Goal: Find specific page/section: Find specific page/section

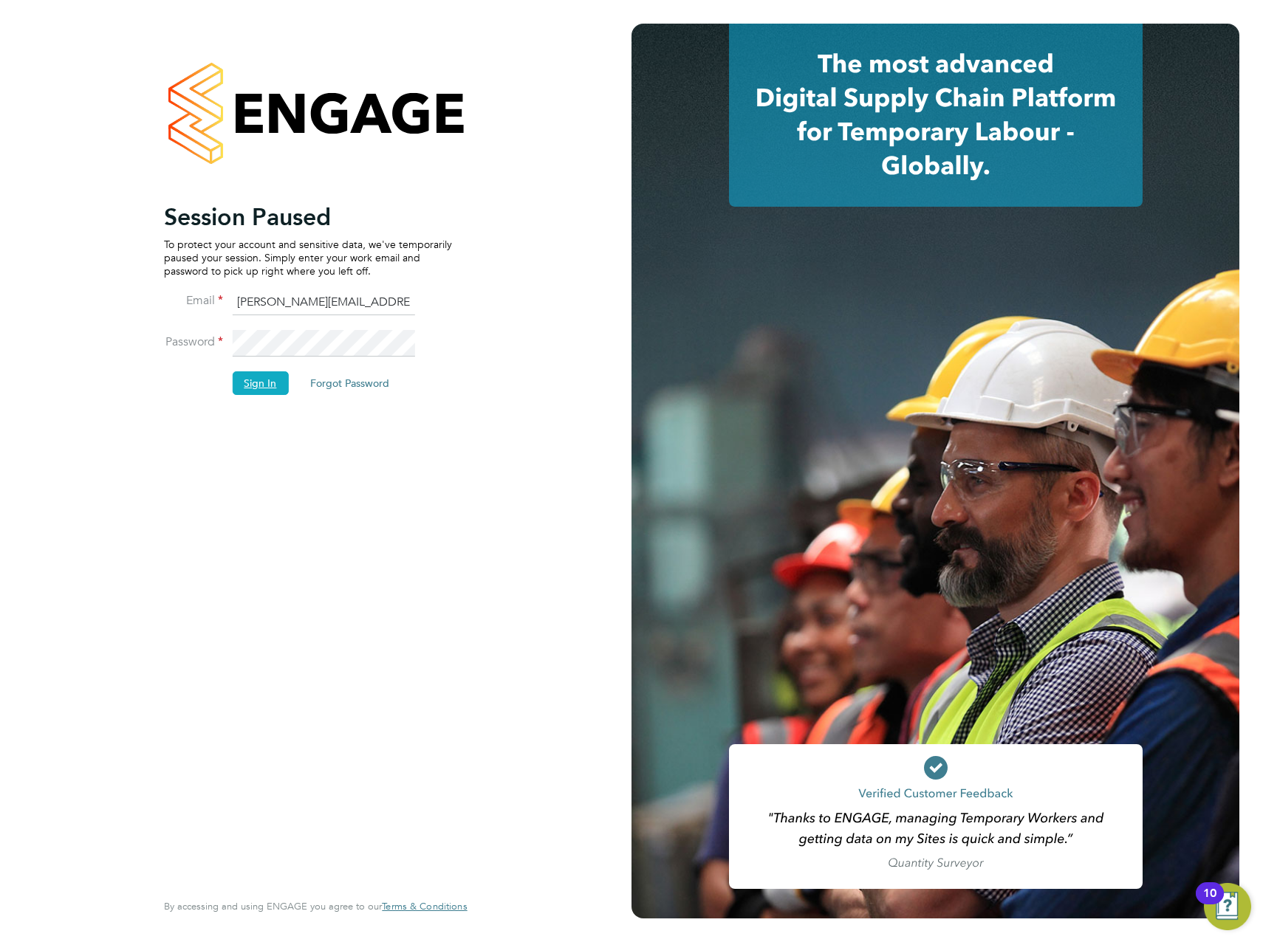
click at [254, 387] on button "Sign In" at bounding box center [260, 383] width 56 height 24
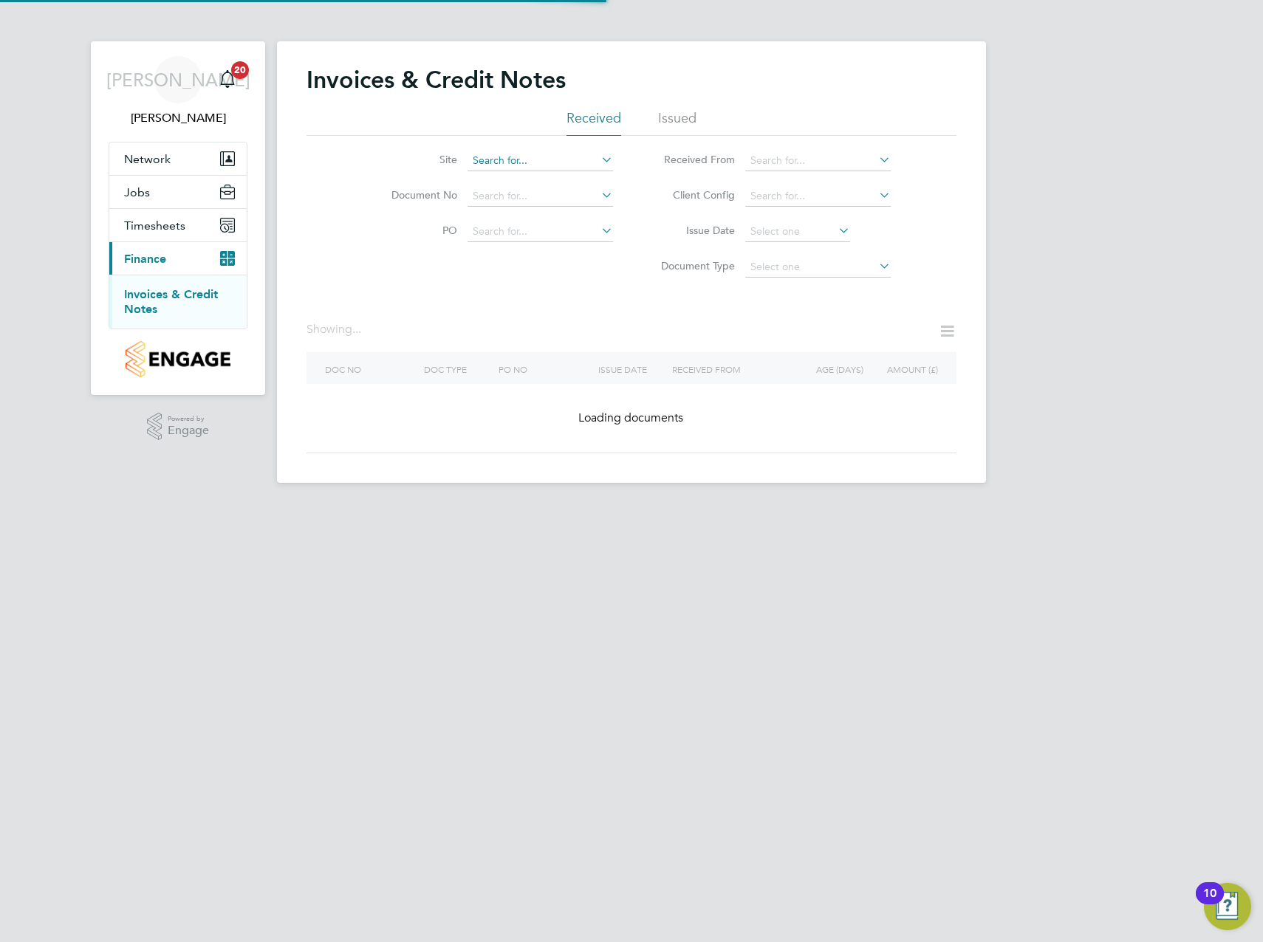
click at [537, 163] on input at bounding box center [539, 161] width 145 height 21
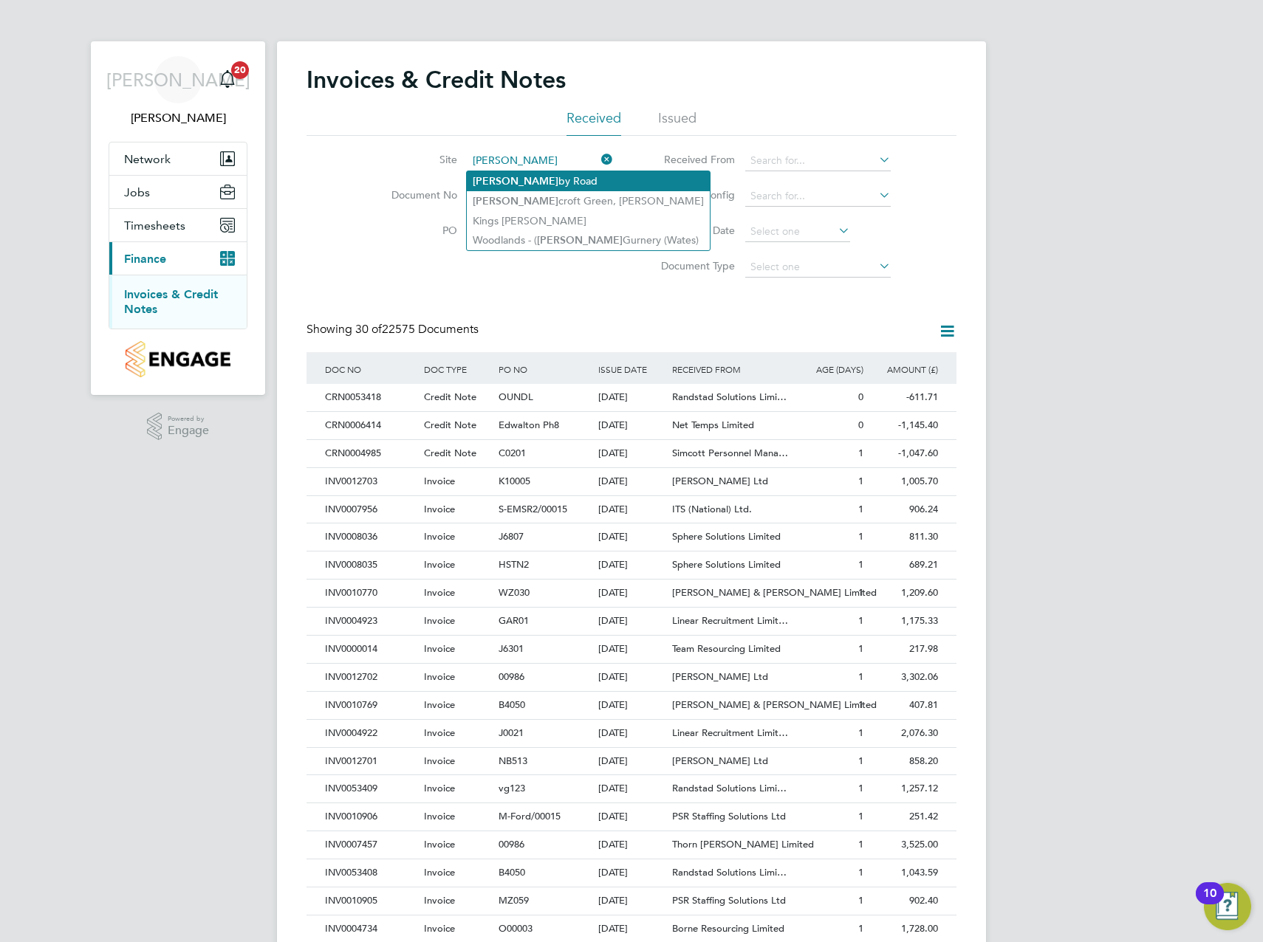
click at [546, 175] on li "[PERSON_NAME] by Road" at bounding box center [588, 181] width 243 height 20
type input "[GEOGRAPHIC_DATA]"
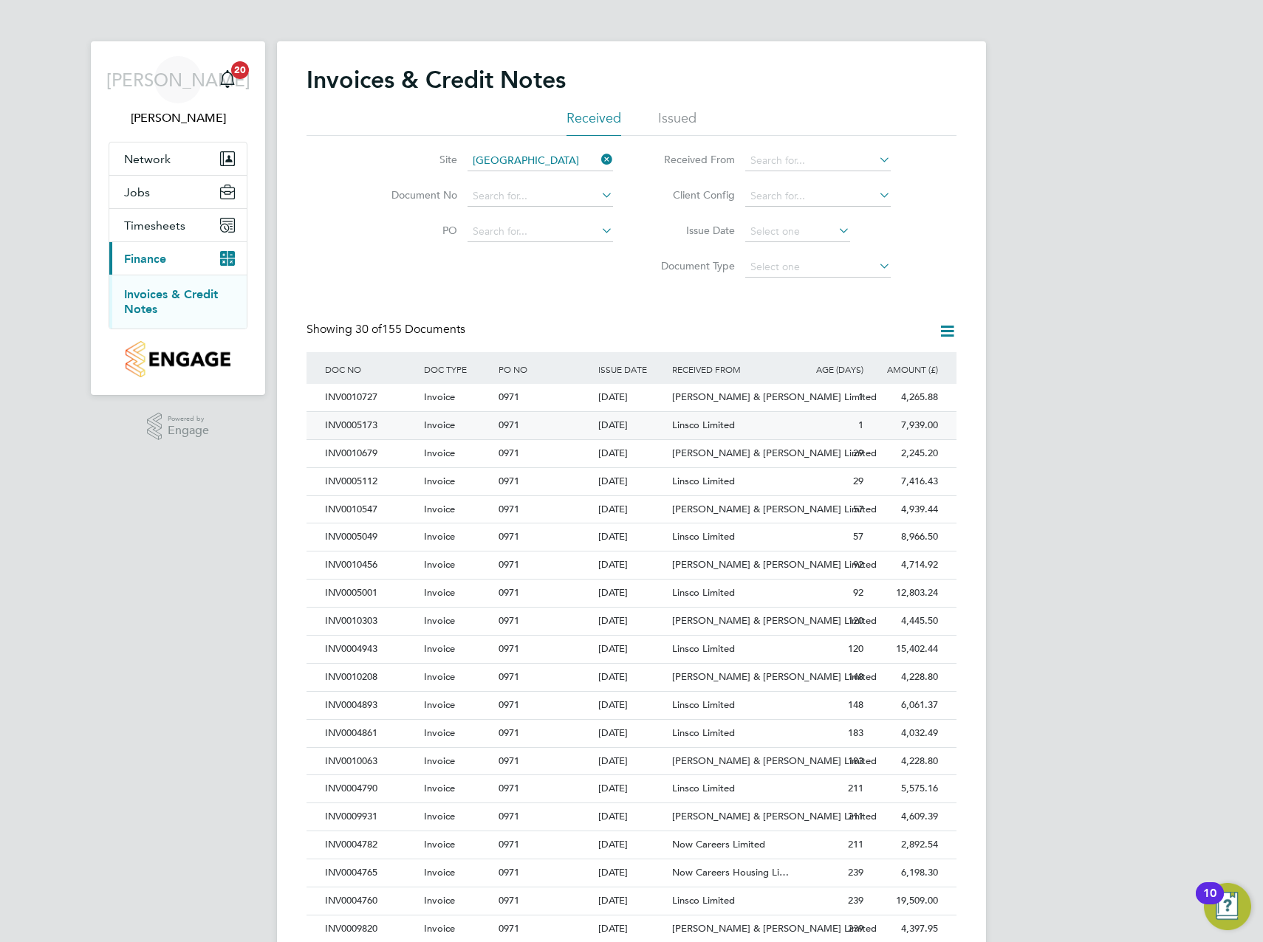
click at [636, 421] on div "[DATE]" at bounding box center [632, 425] width 75 height 27
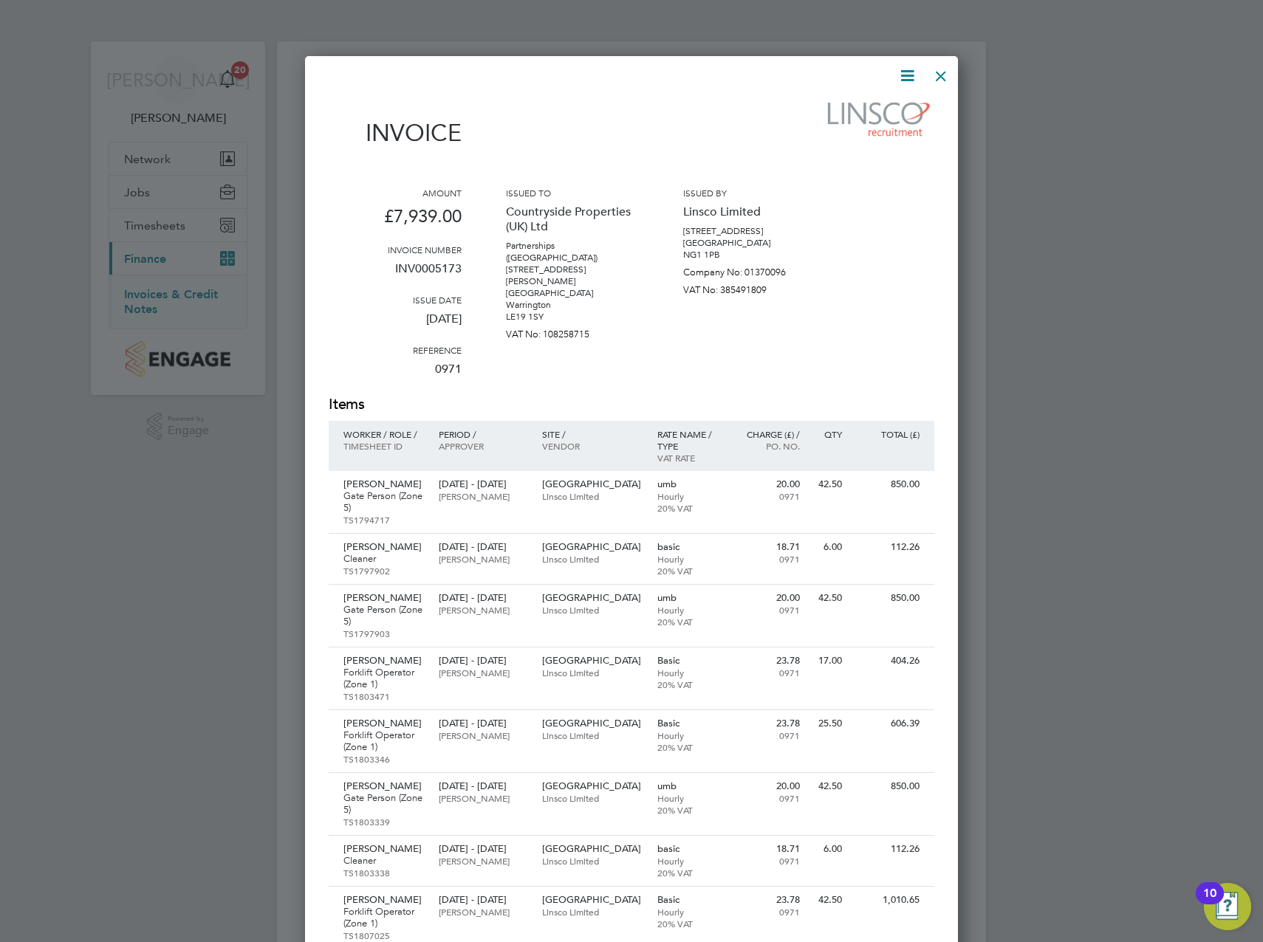
click at [945, 71] on div at bounding box center [941, 72] width 27 height 27
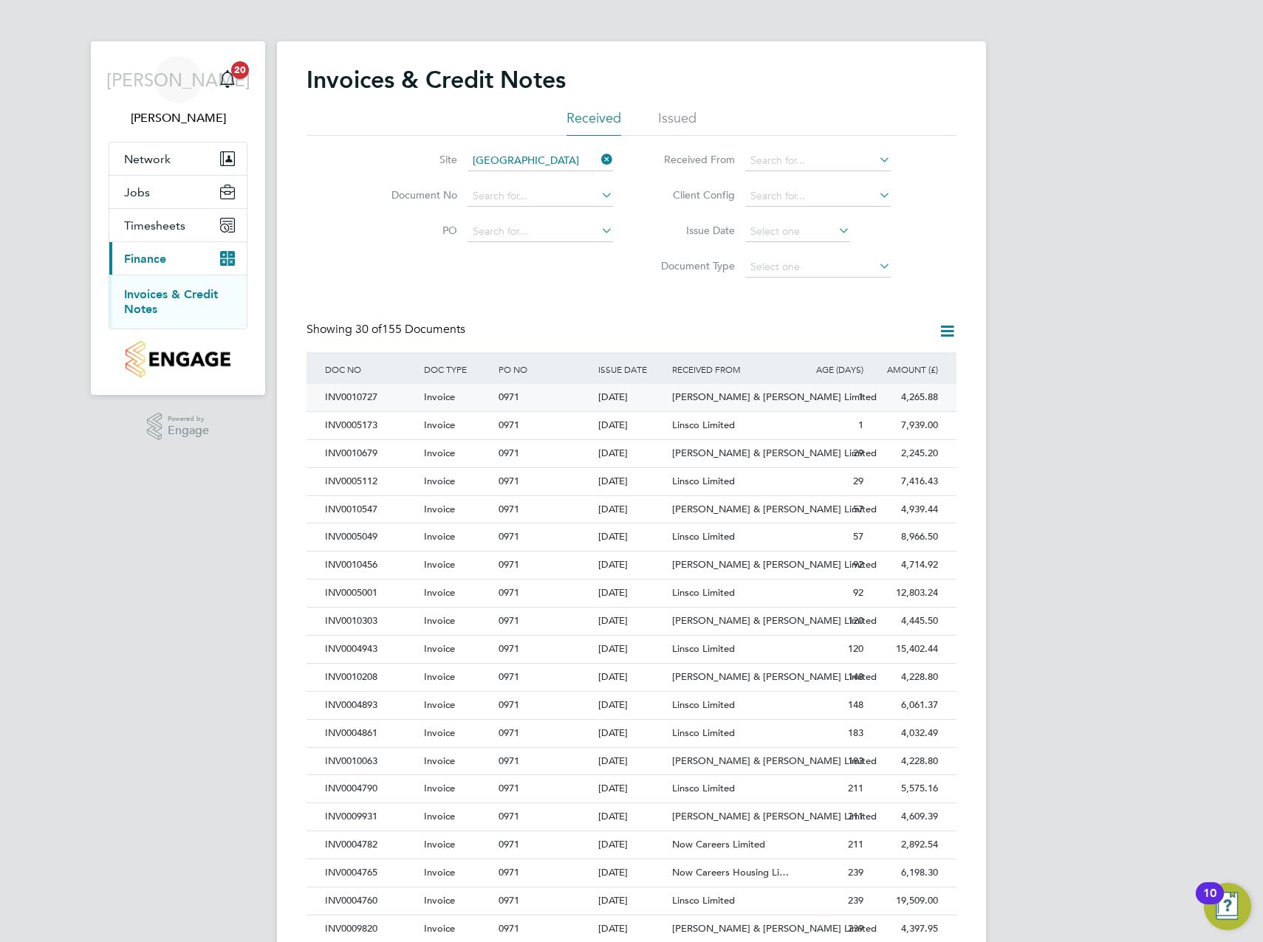
click at [596, 393] on div "[DATE]" at bounding box center [632, 397] width 75 height 27
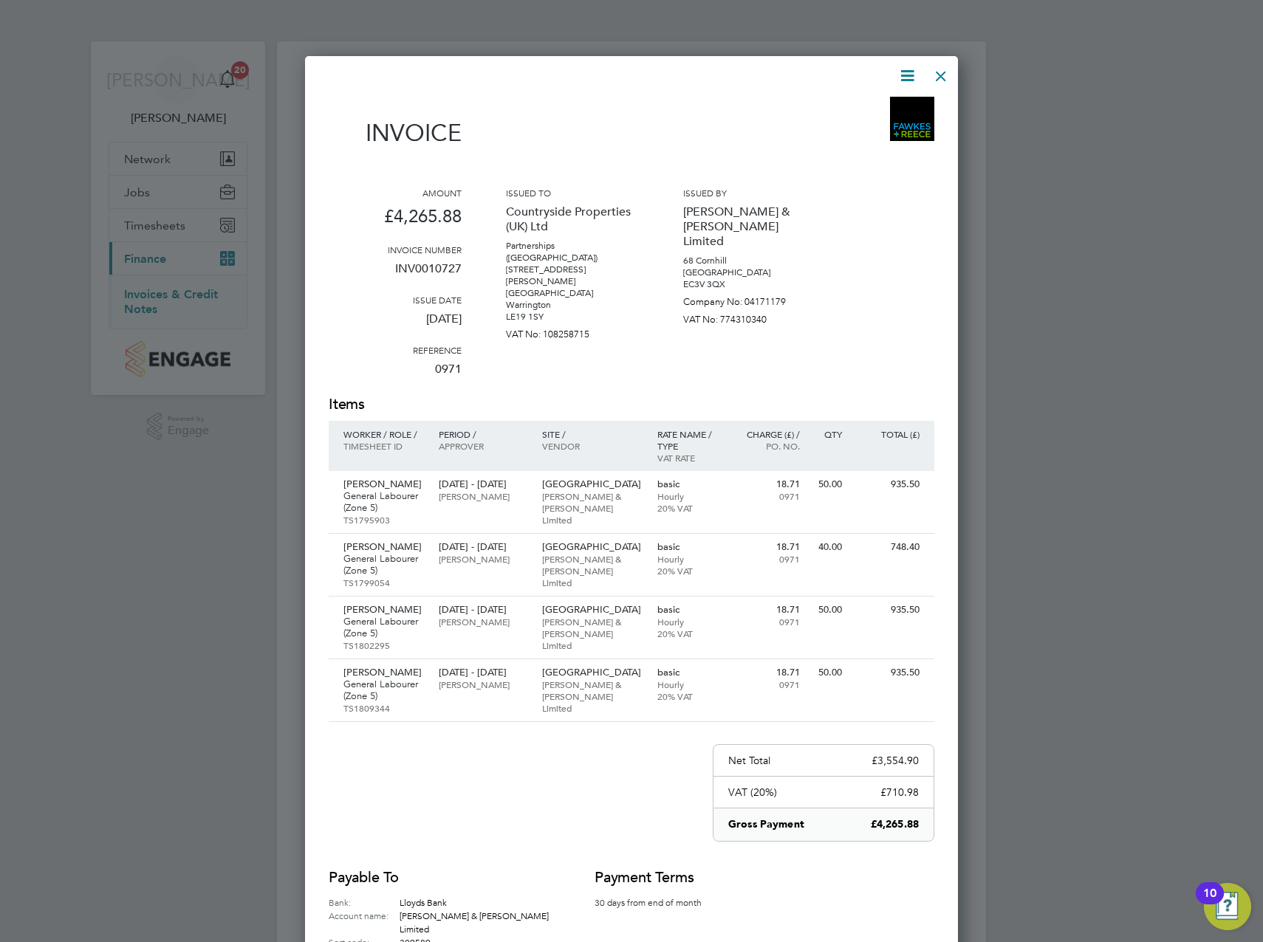
drag, startPoint x: 951, startPoint y: 71, endPoint x: 939, endPoint y: 87, distance: 20.1
click at [951, 71] on div at bounding box center [941, 72] width 27 height 27
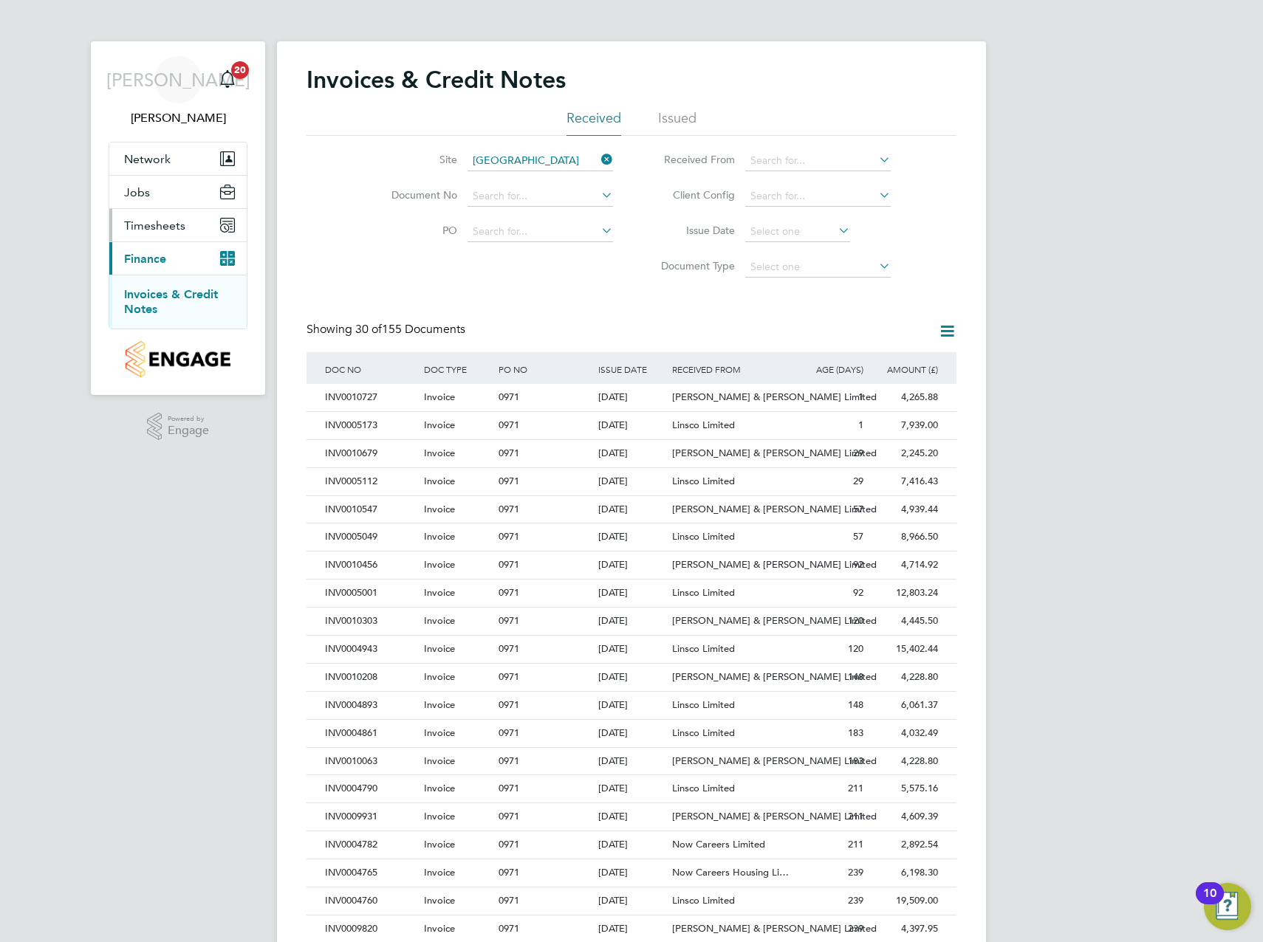
click at [151, 223] on span "Timesheets" at bounding box center [154, 226] width 61 height 14
click at [148, 185] on span "Jobs" at bounding box center [137, 192] width 26 height 14
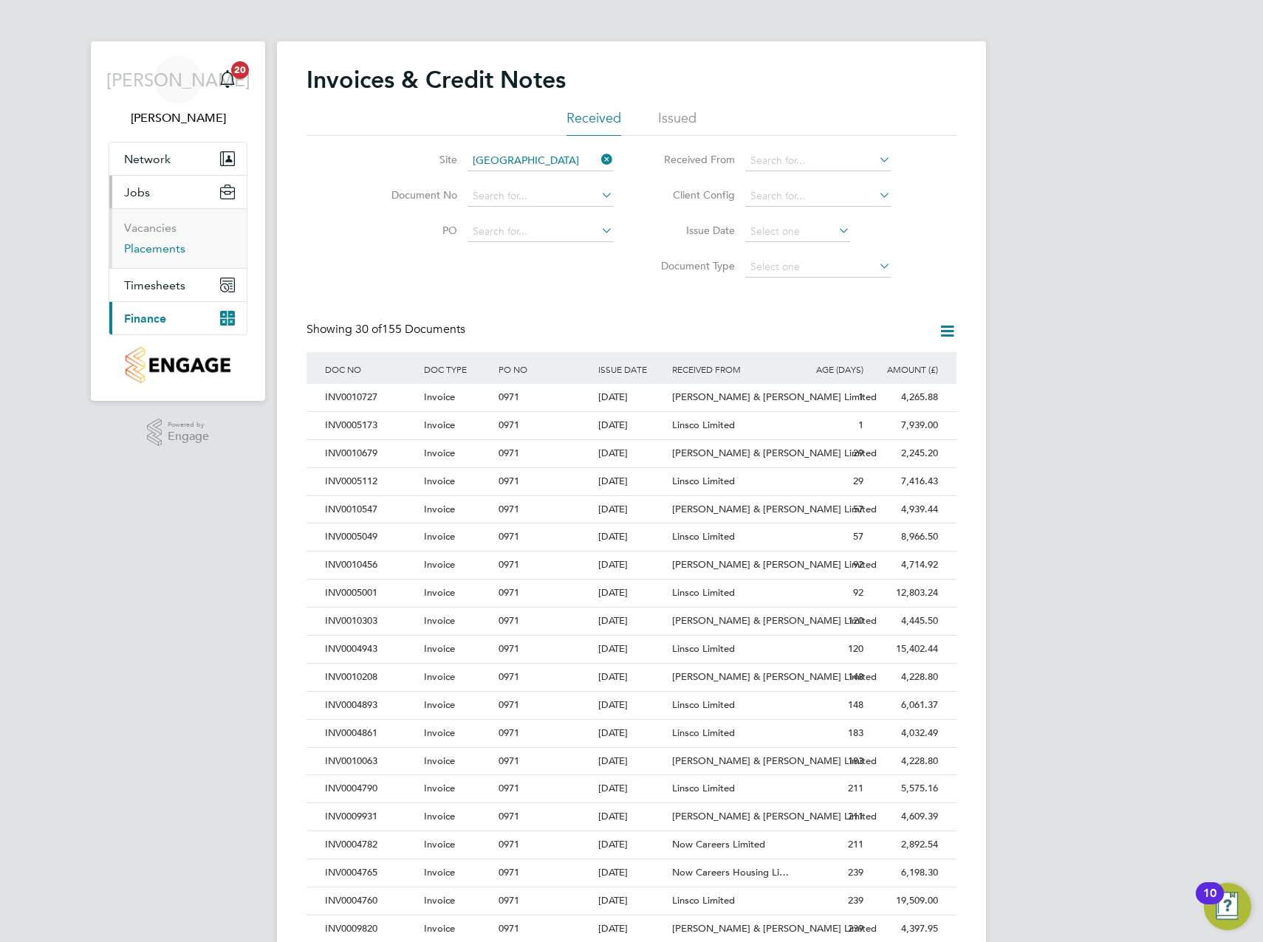
click at [154, 242] on link "Placements" at bounding box center [154, 249] width 61 height 14
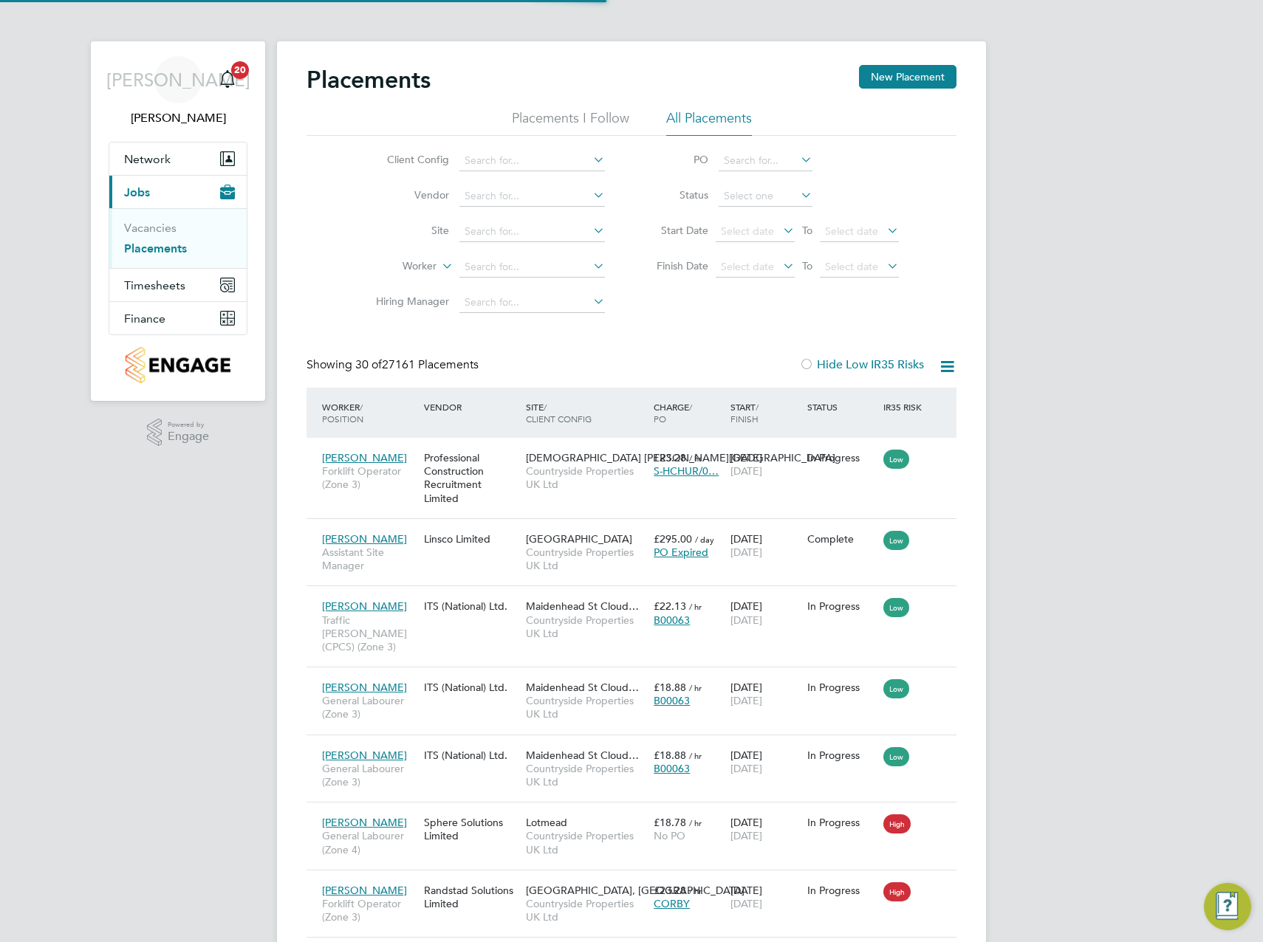
scroll to position [55, 129]
click at [168, 234] on link "Vacancies" at bounding box center [150, 228] width 52 height 14
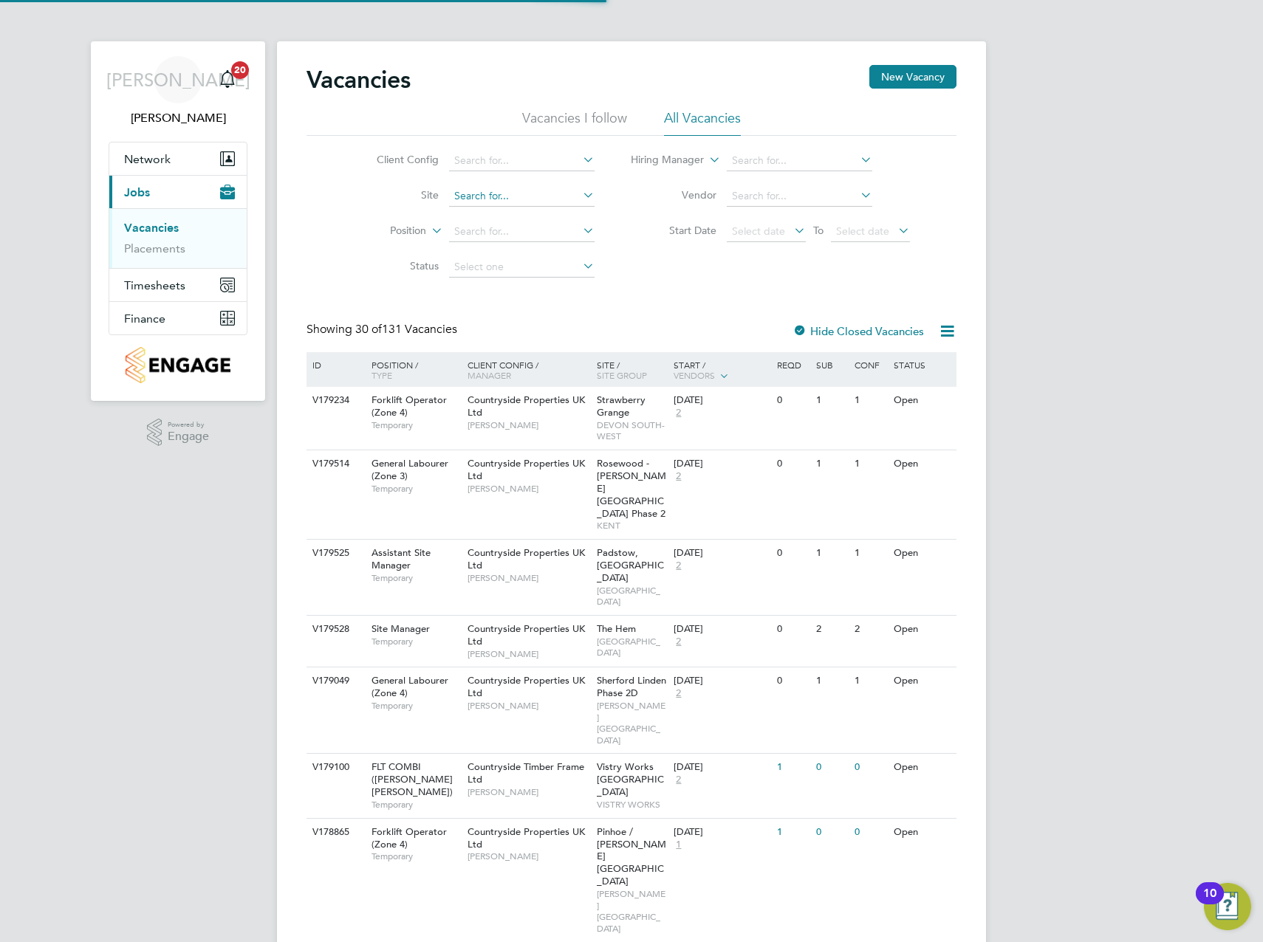
click at [510, 196] on input at bounding box center [521, 196] width 145 height 21
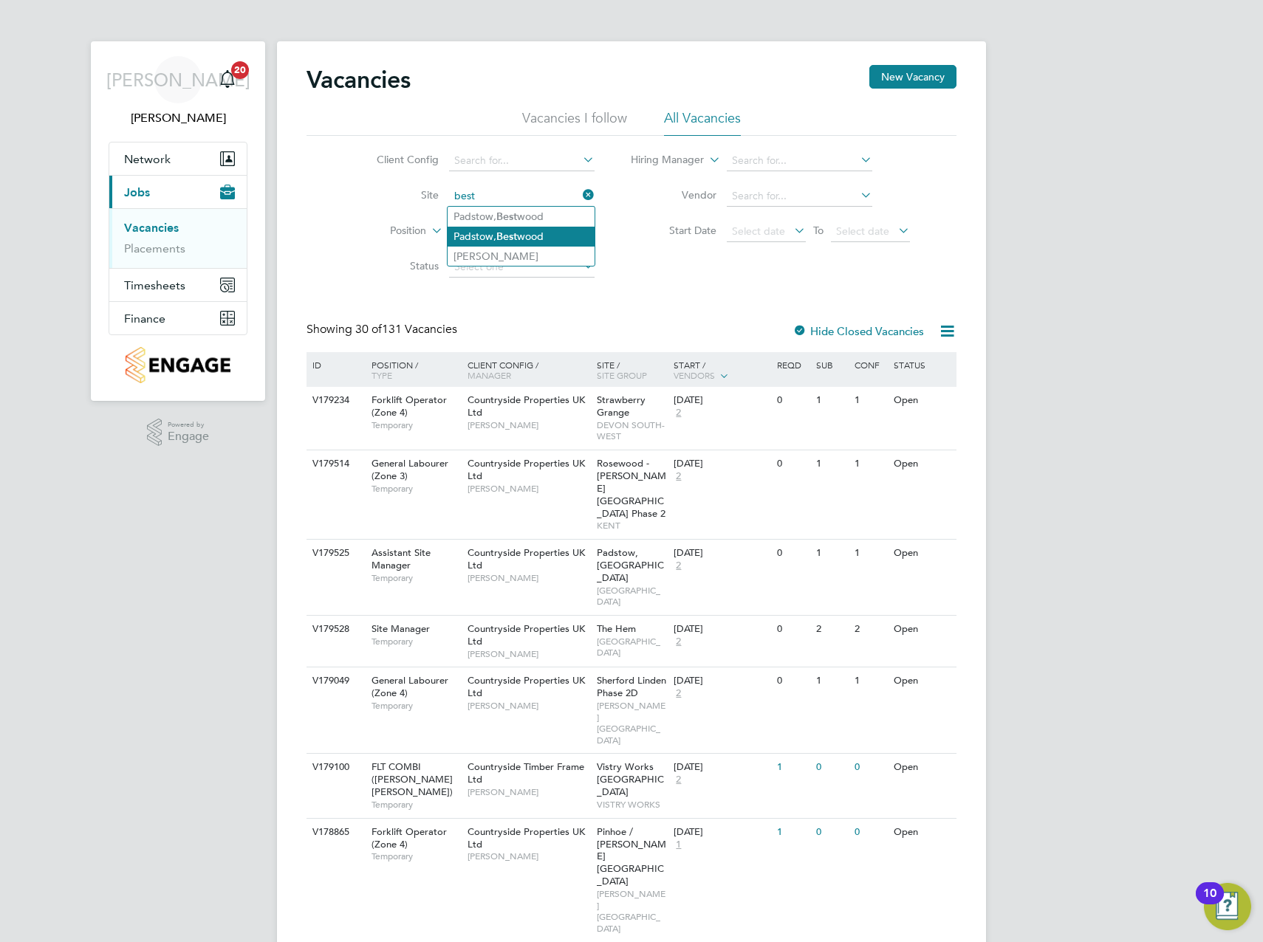
click at [516, 233] on b "Best" at bounding box center [506, 236] width 21 height 13
type input "Padstow, [GEOGRAPHIC_DATA]"
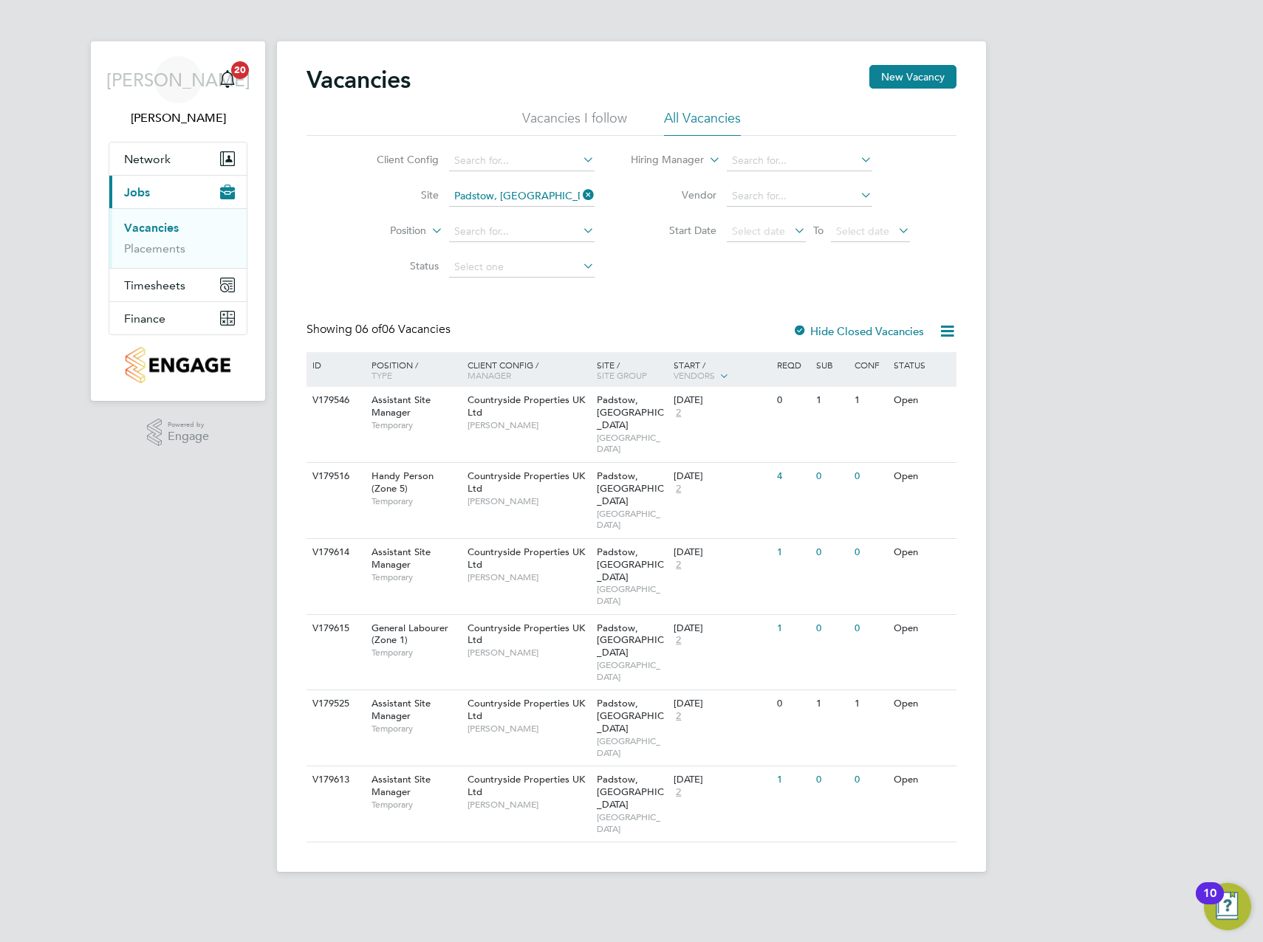
click at [1137, 154] on div "JA [PERSON_NAME] Notifications 20 Applications: Network Team Members Sites Work…" at bounding box center [631, 448] width 1263 height 896
